Goal: Check status: Check status

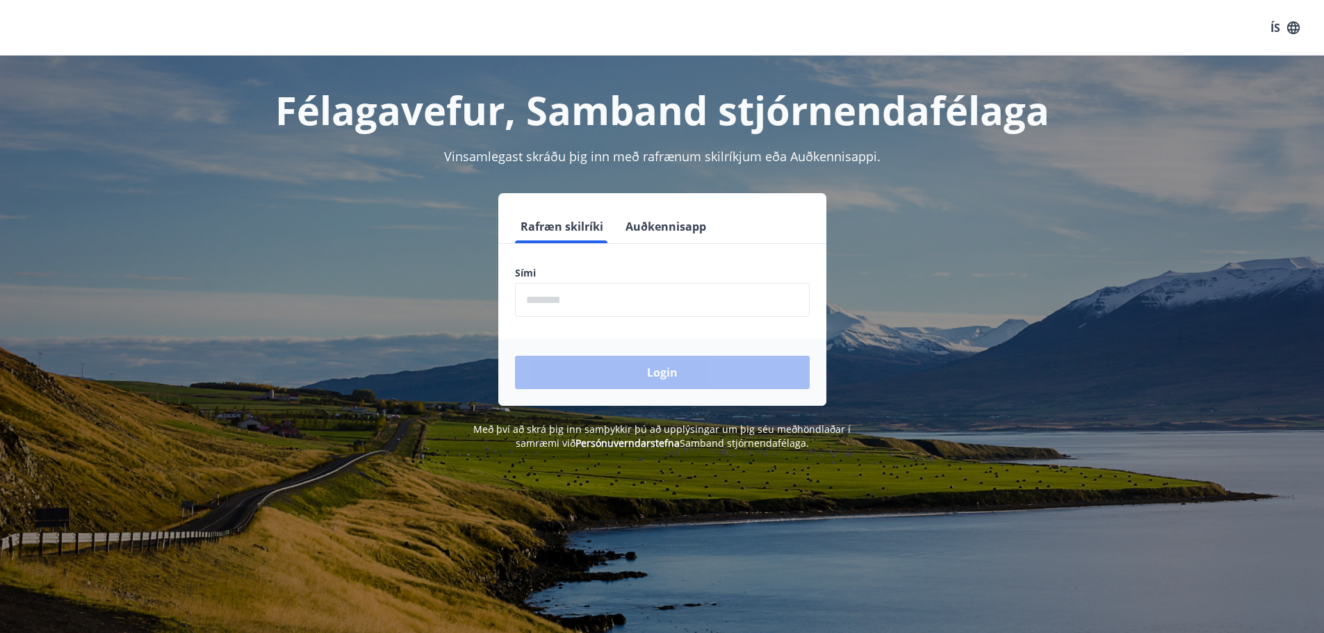
click at [687, 222] on button "Auðkennisapp" at bounding box center [666, 226] width 92 height 33
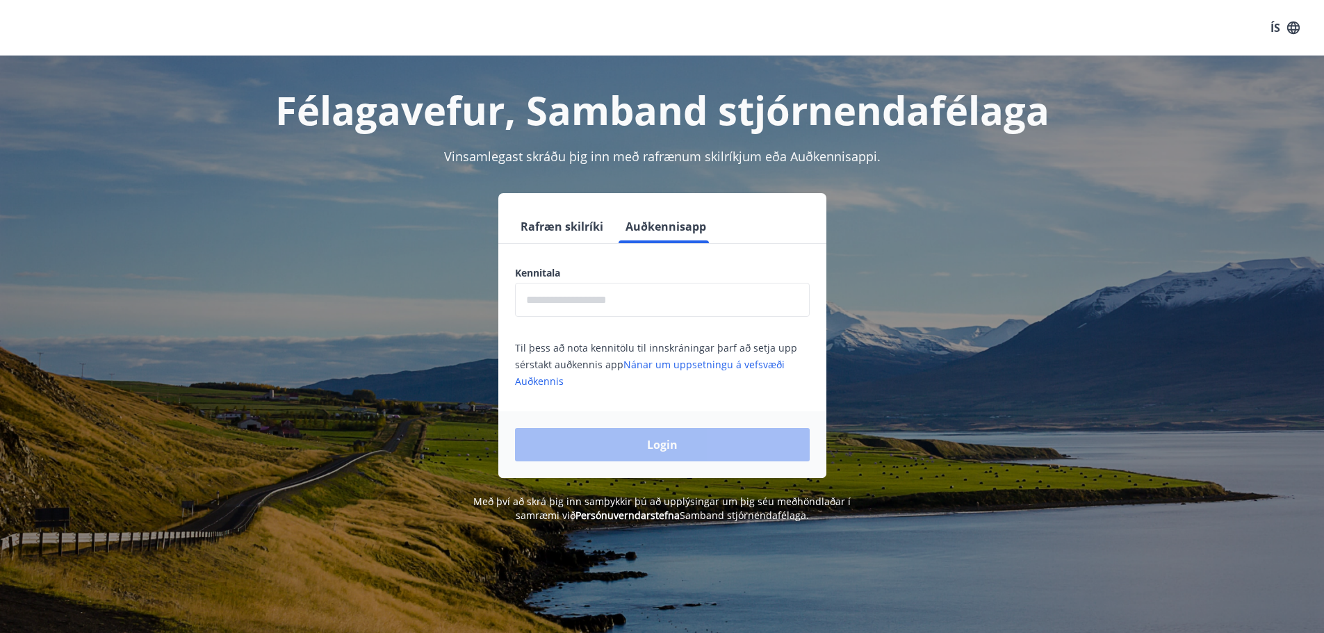
click at [574, 234] on button "Rafræn skilríki" at bounding box center [562, 226] width 94 height 33
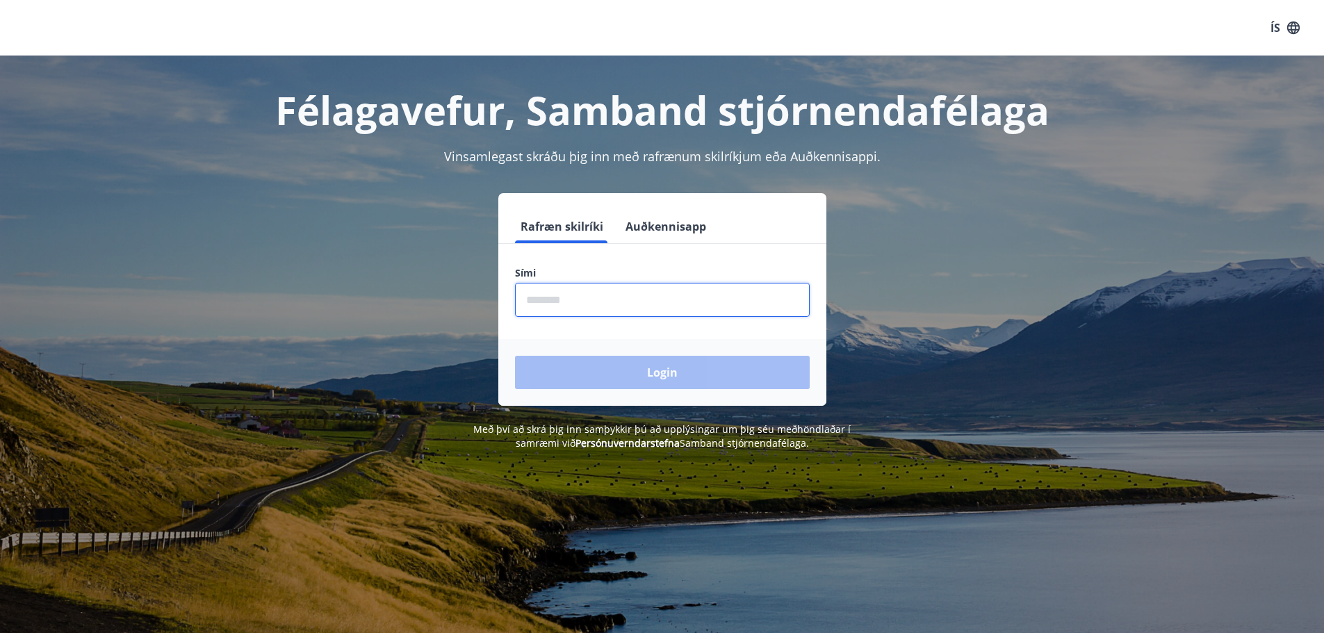
click at [605, 295] on input "phone" at bounding box center [662, 300] width 295 height 34
type input "********"
click at [515, 356] on button "Login" at bounding box center [662, 372] width 295 height 33
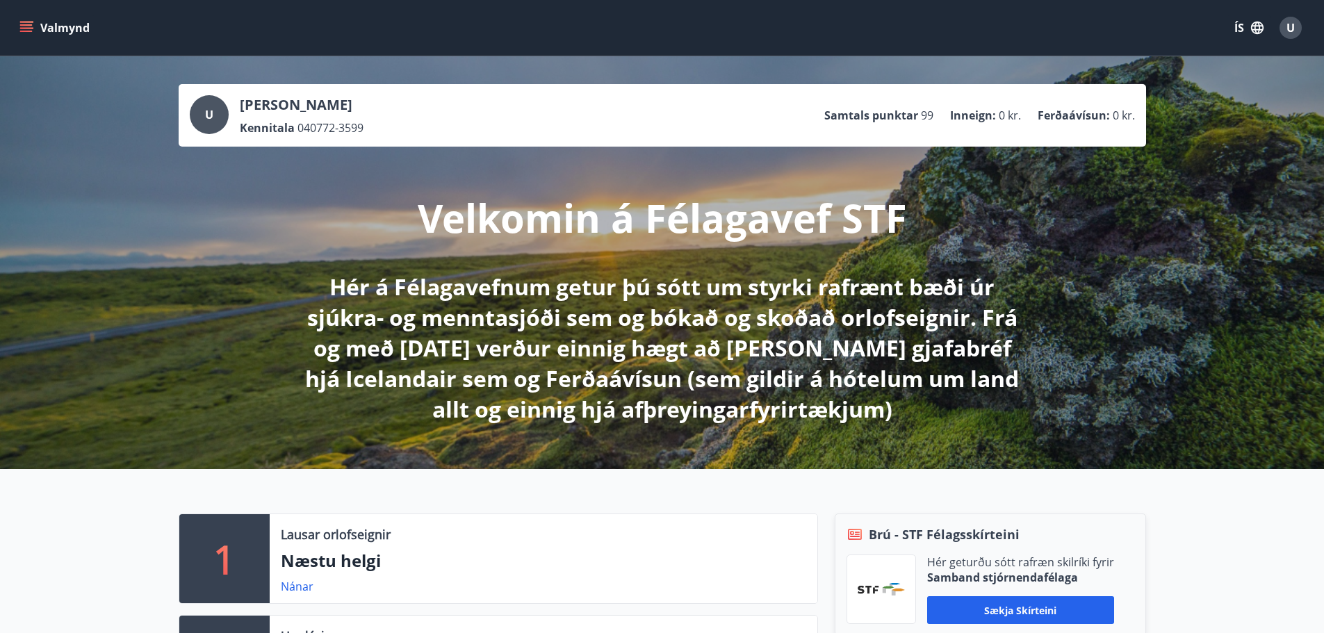
click at [31, 23] on icon "menu" at bounding box center [26, 28] width 14 height 14
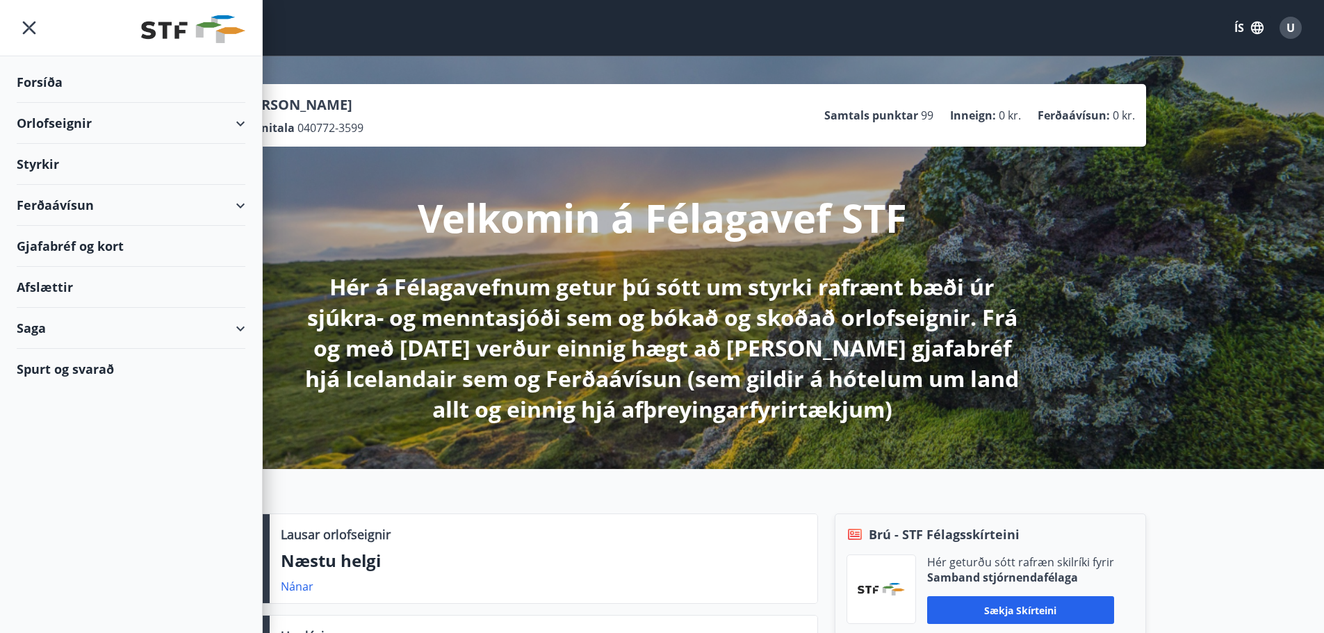
click at [93, 333] on div "Saga" at bounding box center [131, 328] width 229 height 41
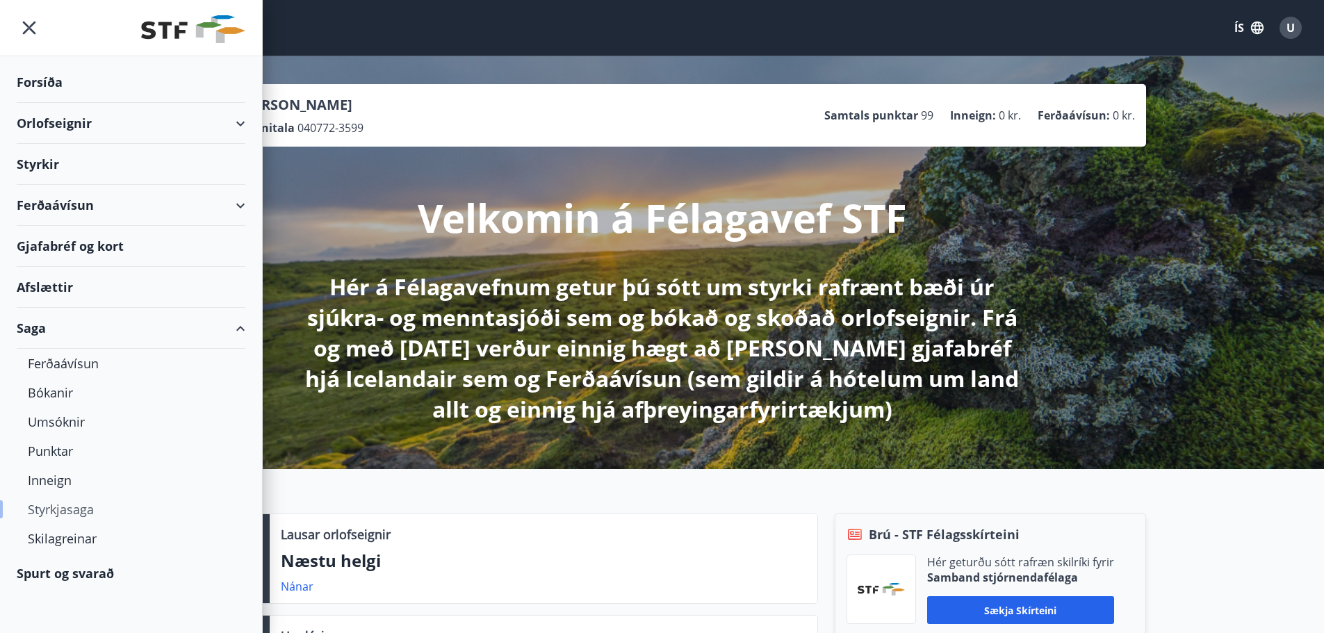
click at [79, 512] on div "Styrkjasaga" at bounding box center [131, 509] width 206 height 29
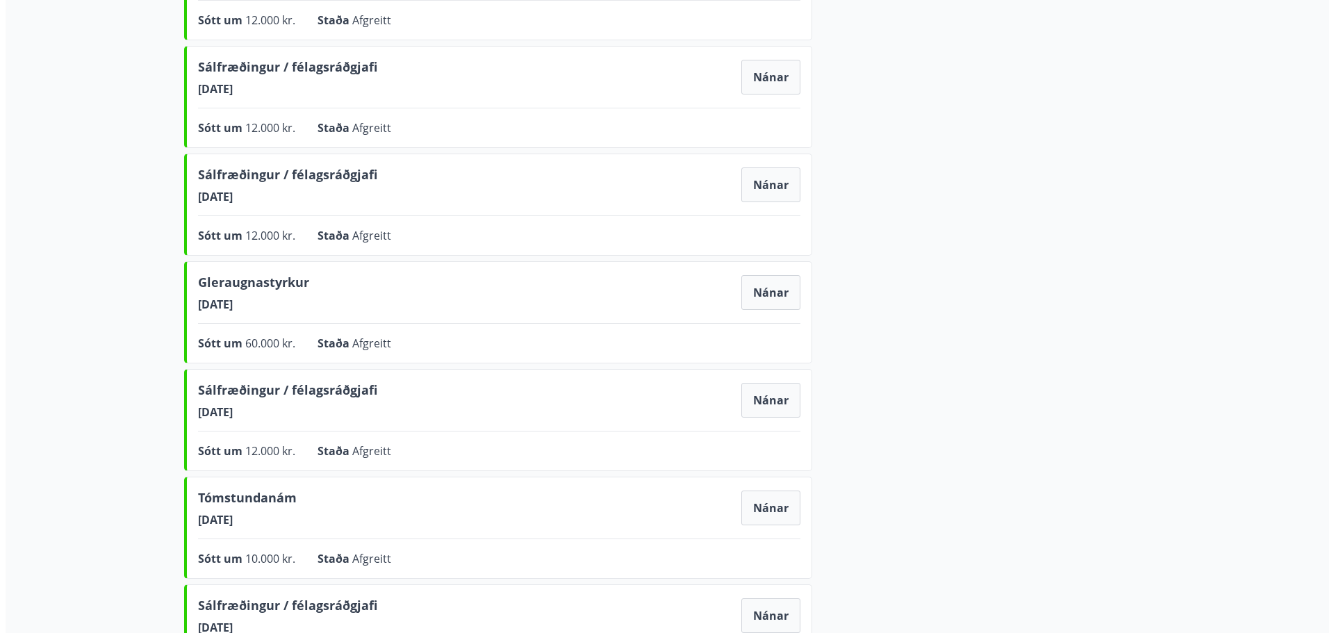
scroll to position [486, 0]
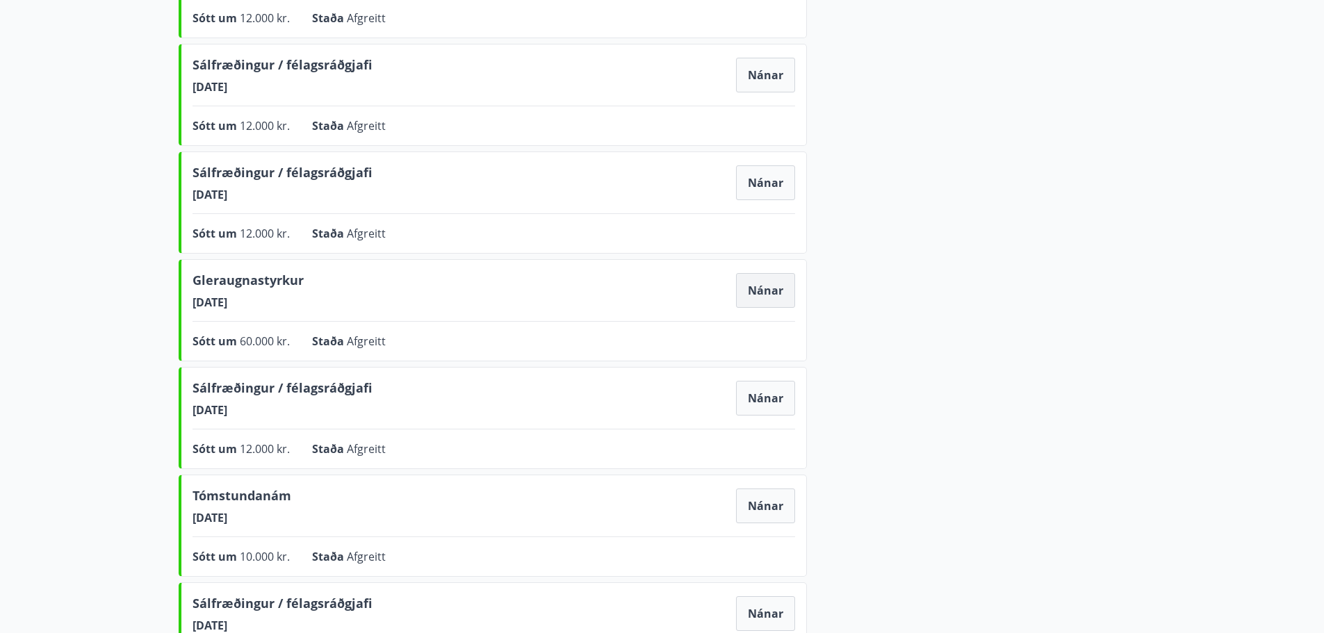
click at [771, 294] on button "Nánar" at bounding box center [765, 290] width 59 height 35
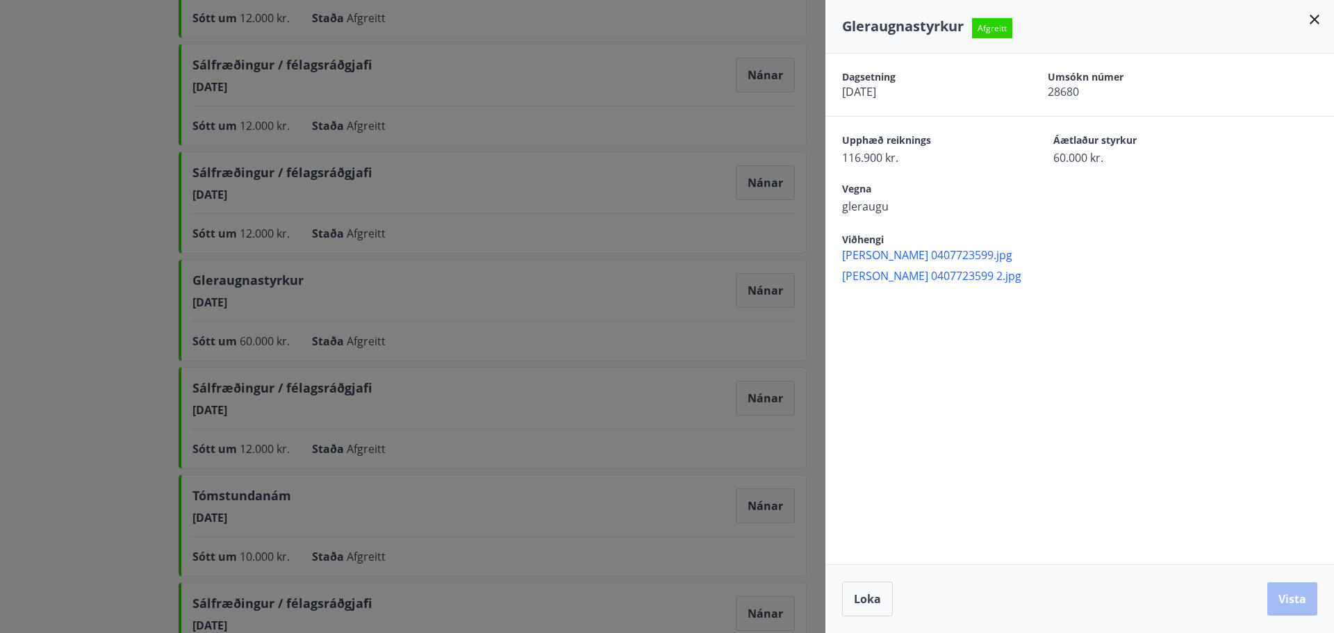
click at [934, 260] on span "[PERSON_NAME] 0407723599.jpg" at bounding box center [1088, 254] width 492 height 15
click at [986, 279] on span "[PERSON_NAME] 0407723599 2.jpg" at bounding box center [1088, 275] width 492 height 15
